Goal: Navigation & Orientation: Understand site structure

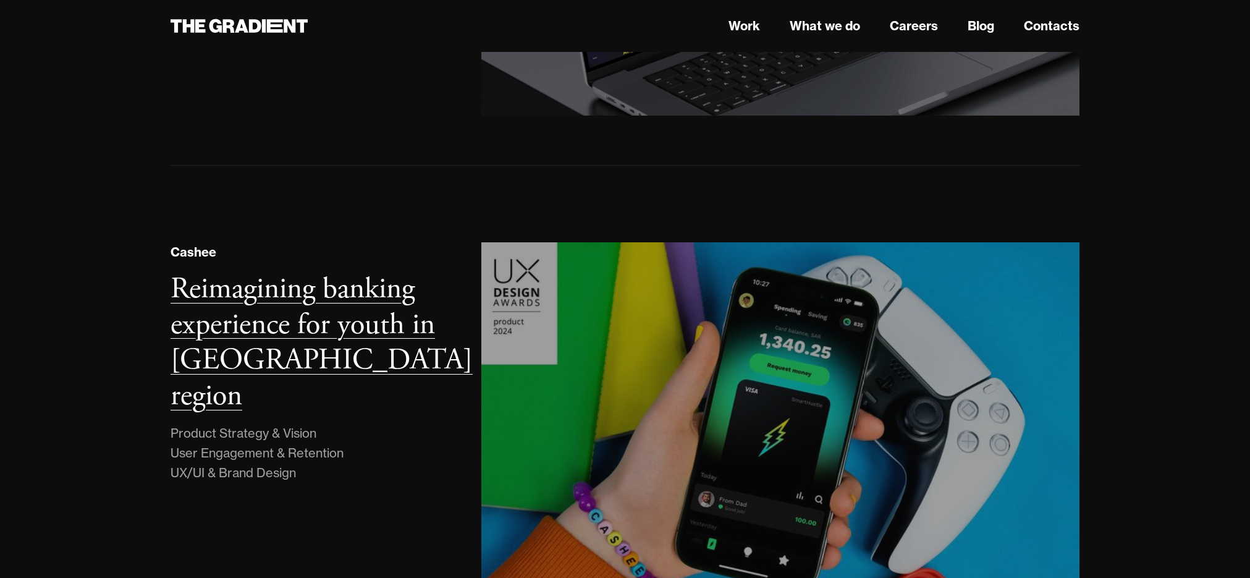
scroll to position [712, 0]
click at [339, 290] on h3 "Reimagining banking experience for youth in [GEOGRAPHIC_DATA] region" at bounding box center [322, 343] width 302 height 145
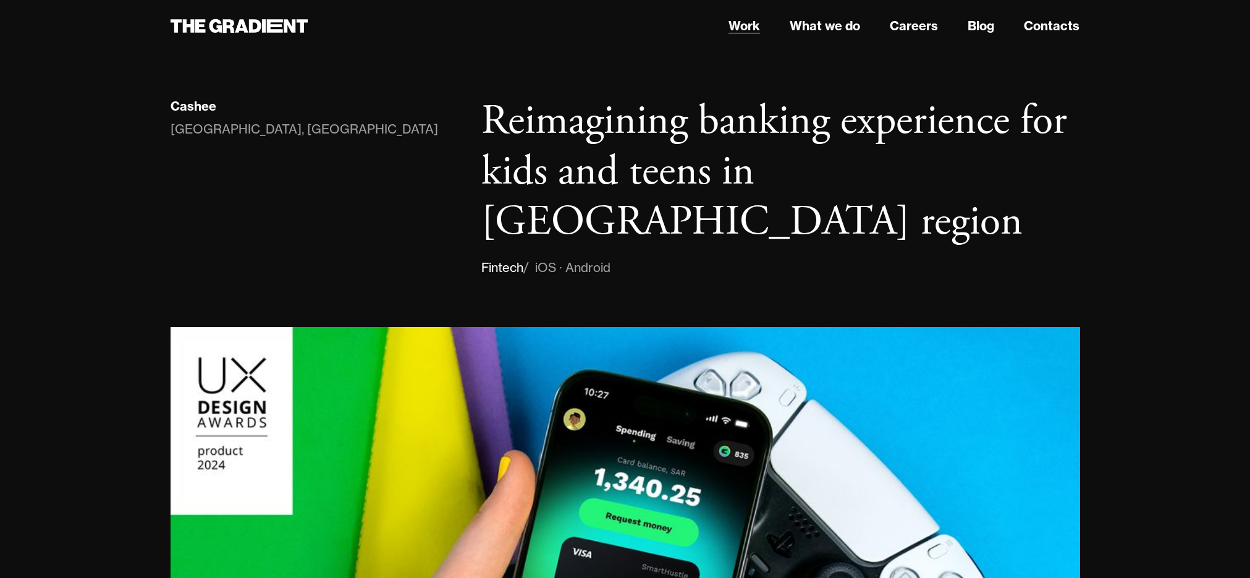
click at [745, 26] on link "Work" at bounding box center [745, 26] width 32 height 19
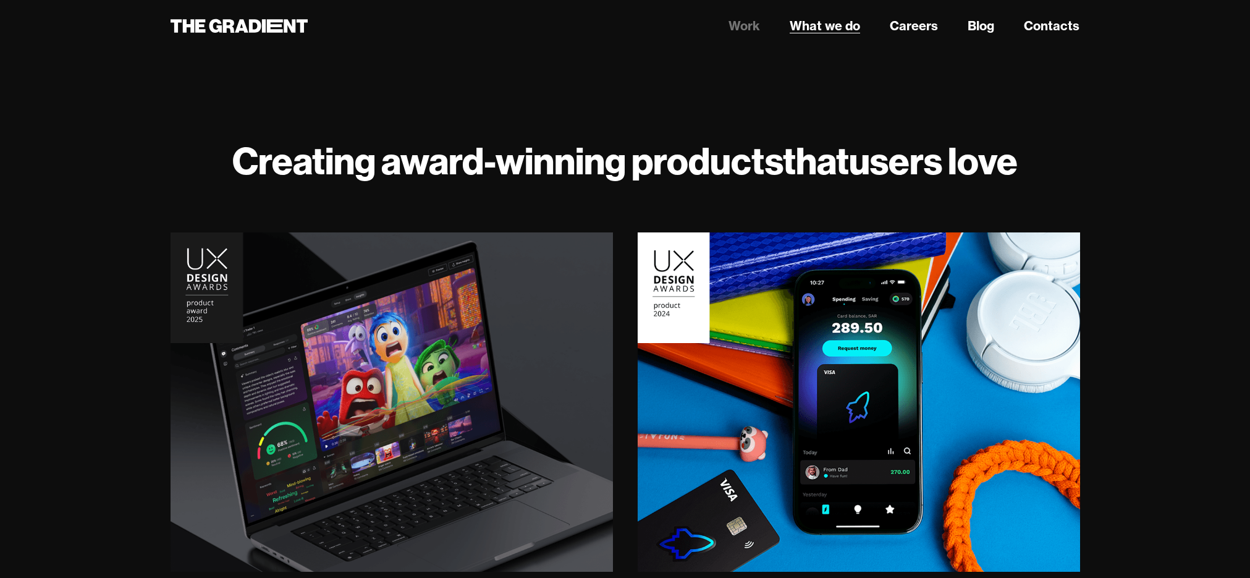
click at [827, 25] on link "What we do" at bounding box center [825, 26] width 70 height 19
